Goal: Transaction & Acquisition: Purchase product/service

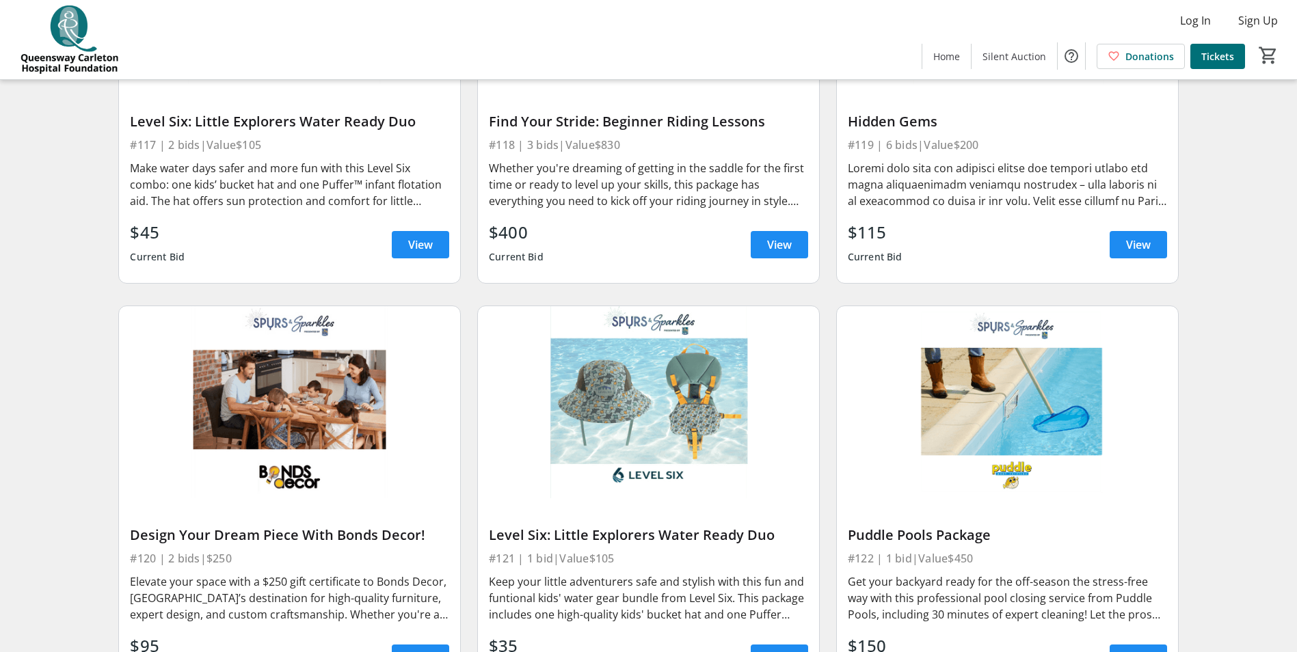
scroll to position [2461, 0]
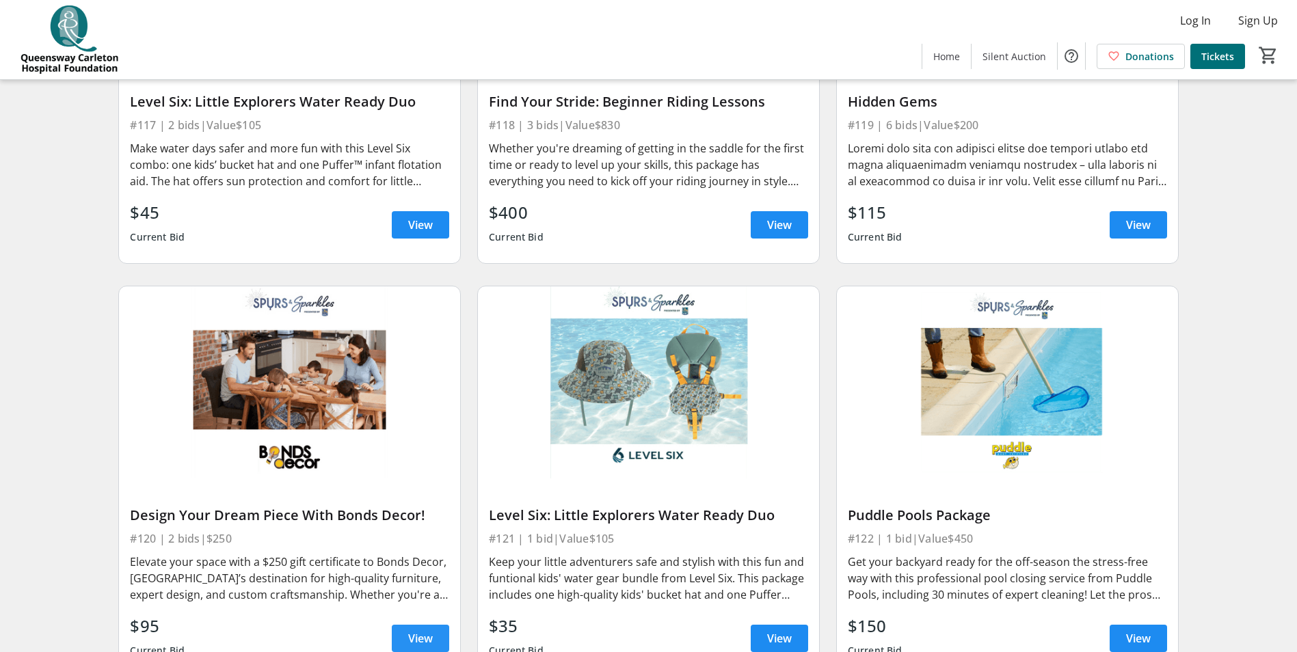
click at [414, 630] on span "View" at bounding box center [420, 638] width 25 height 16
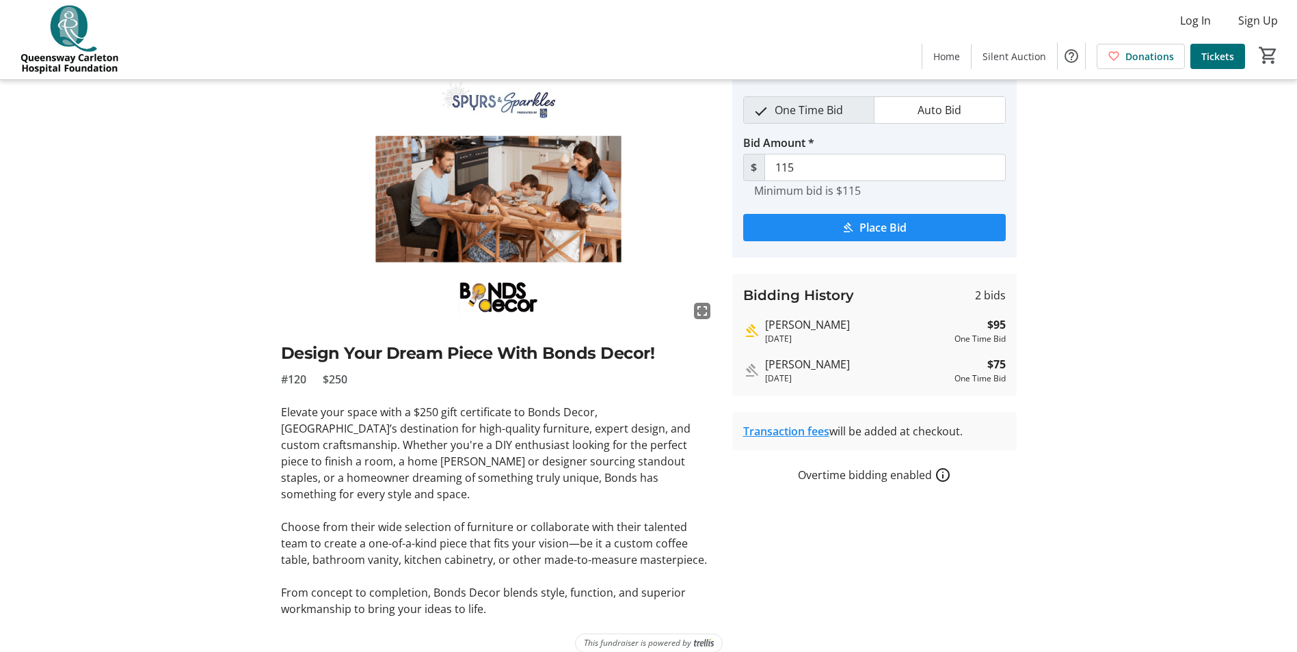
scroll to position [50, 0]
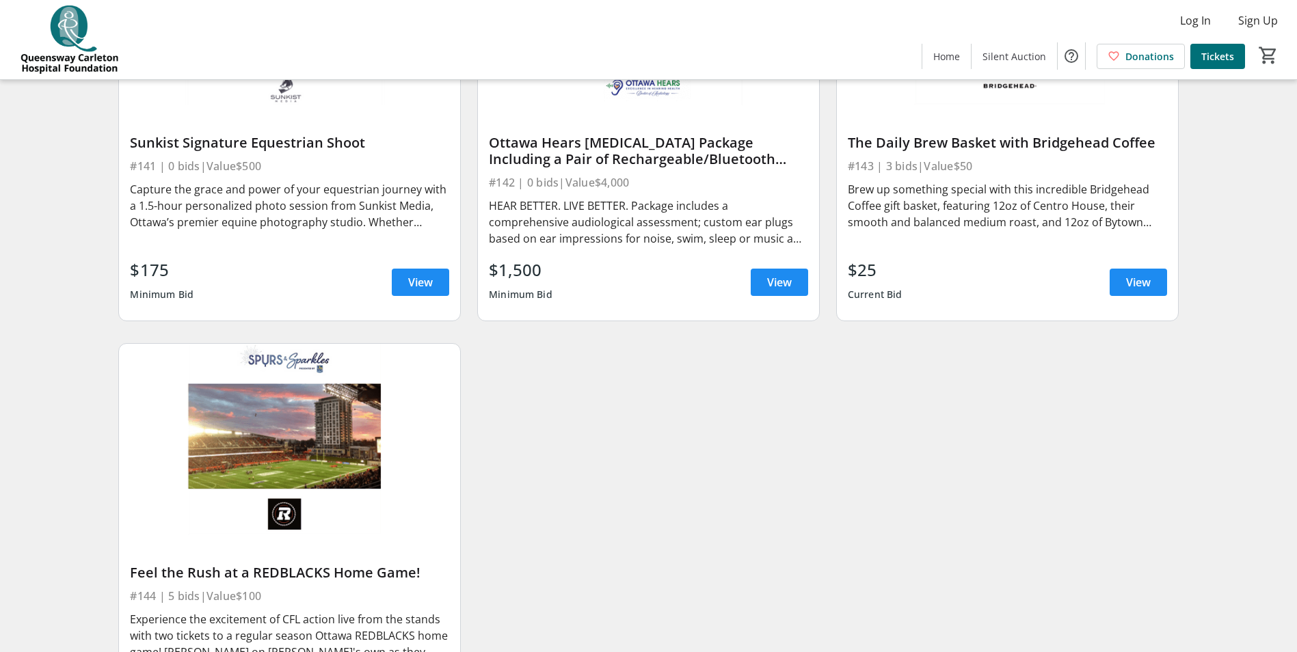
scroll to position [5879, 0]
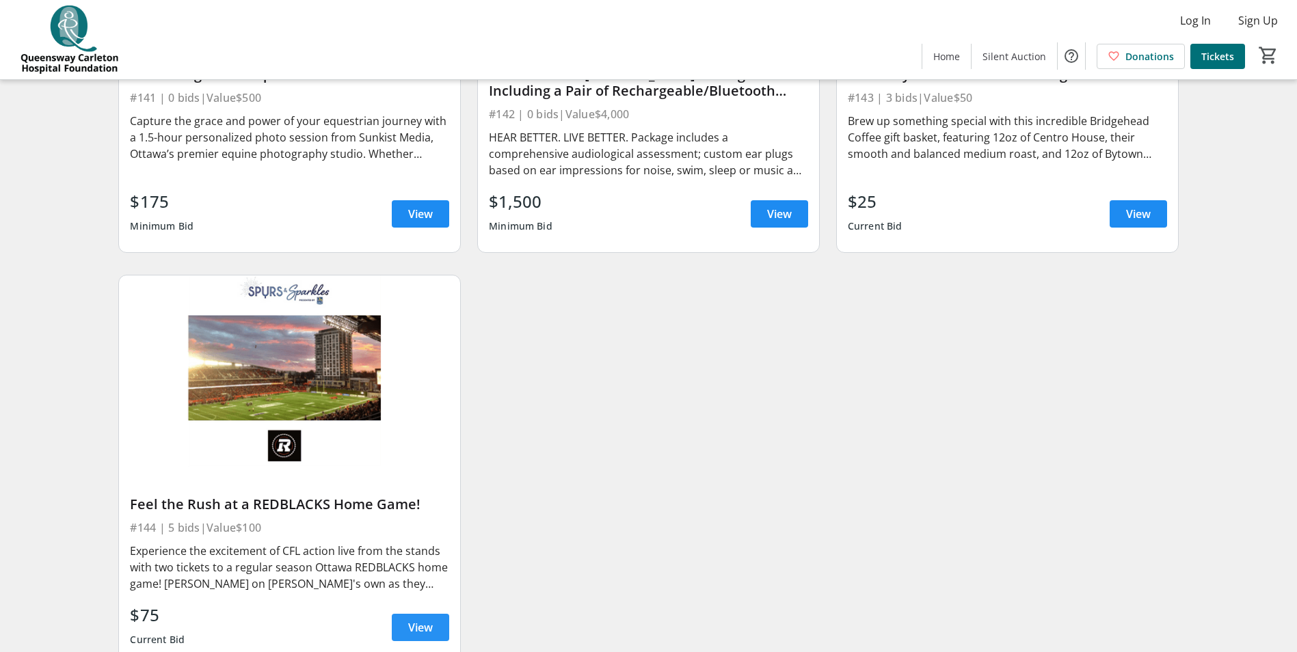
click at [419, 619] on span "View" at bounding box center [420, 627] width 25 height 16
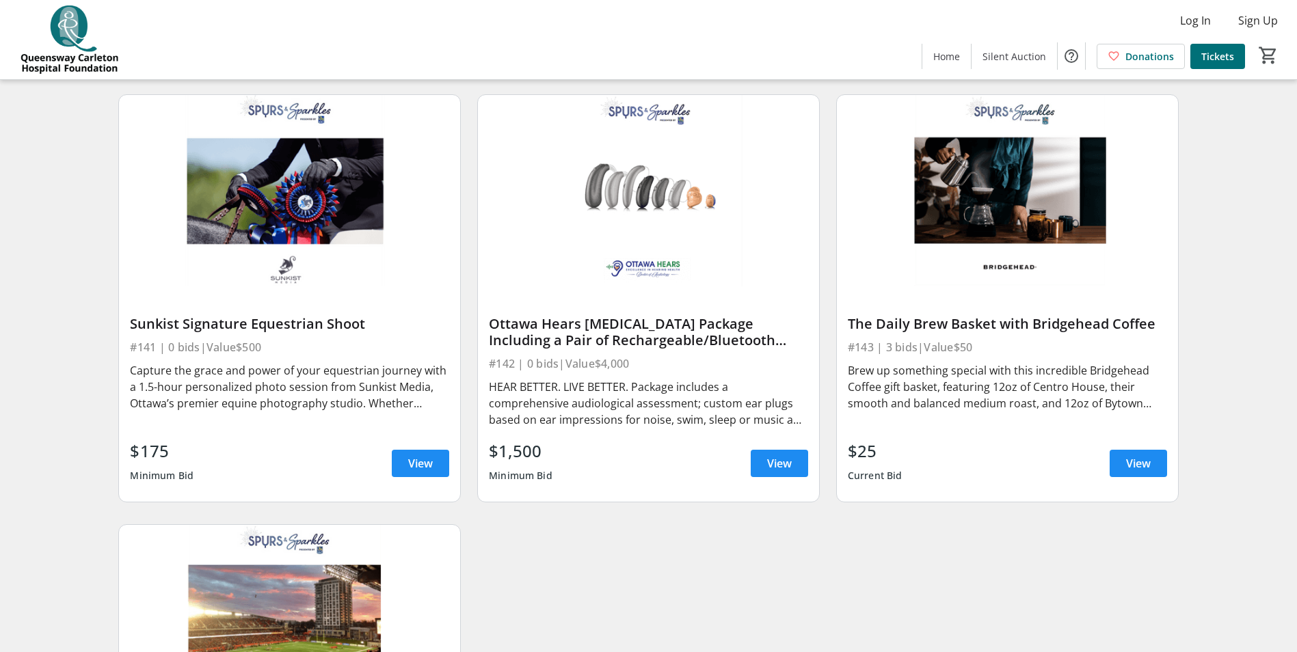
scroll to position [5605, 0]
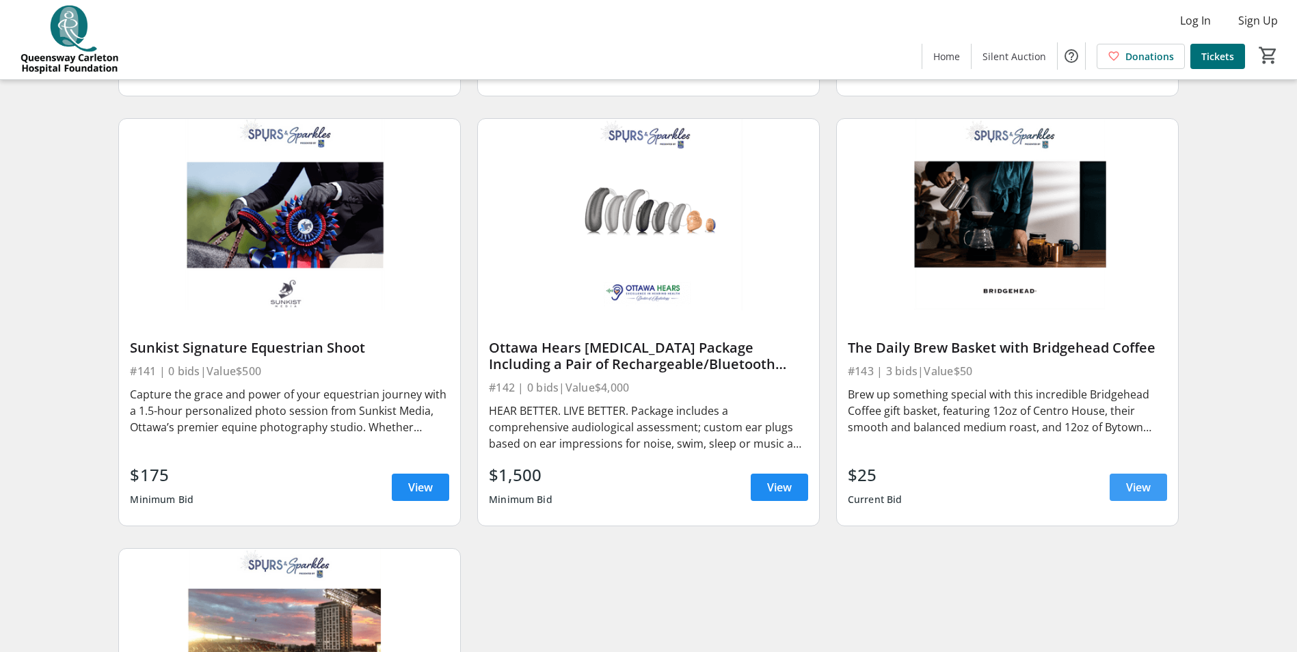
click at [1139, 479] on span "View" at bounding box center [1138, 487] width 25 height 16
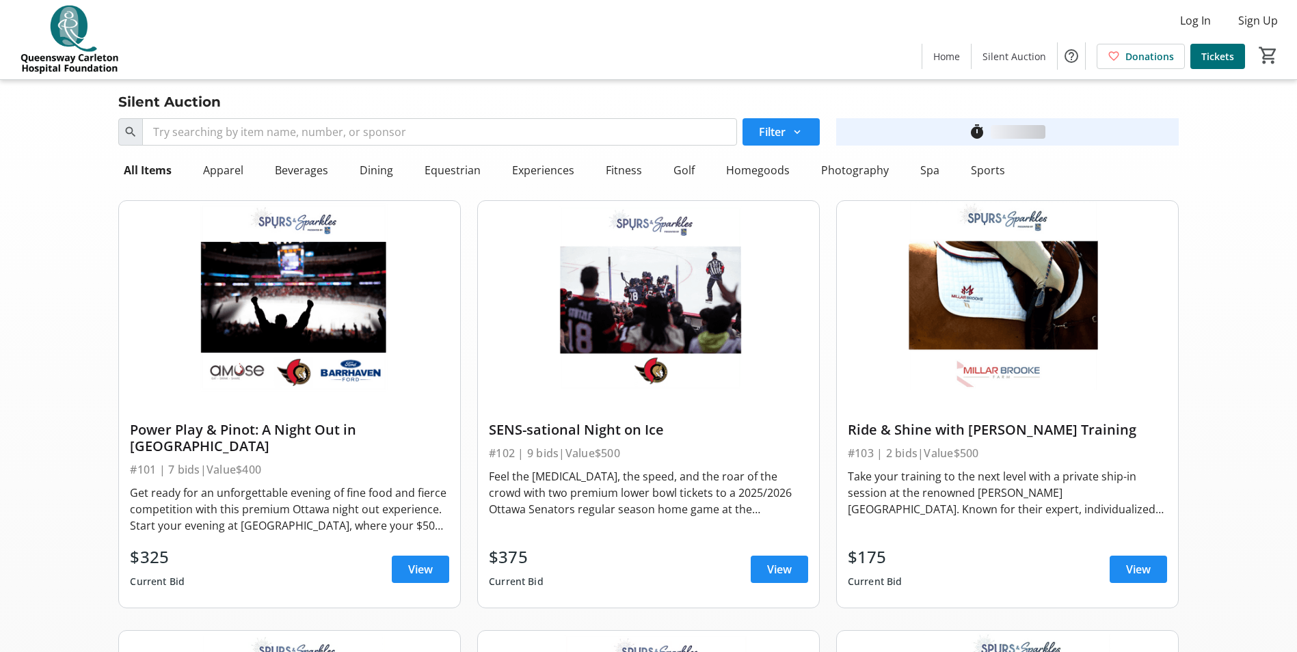
scroll to position [5605, 0]
